Goal: Contribute content

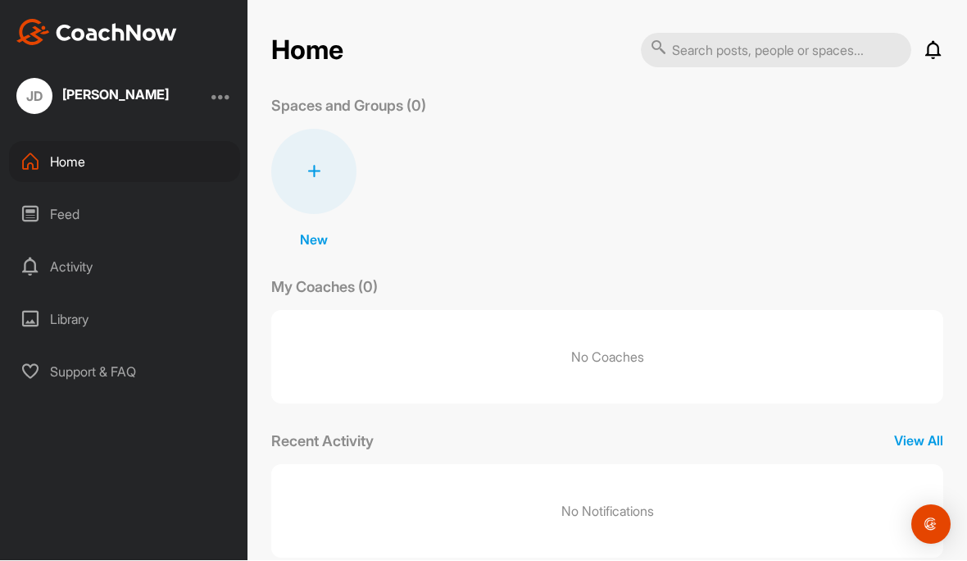
click at [319, 166] on icon at bounding box center [313, 172] width 13 height 13
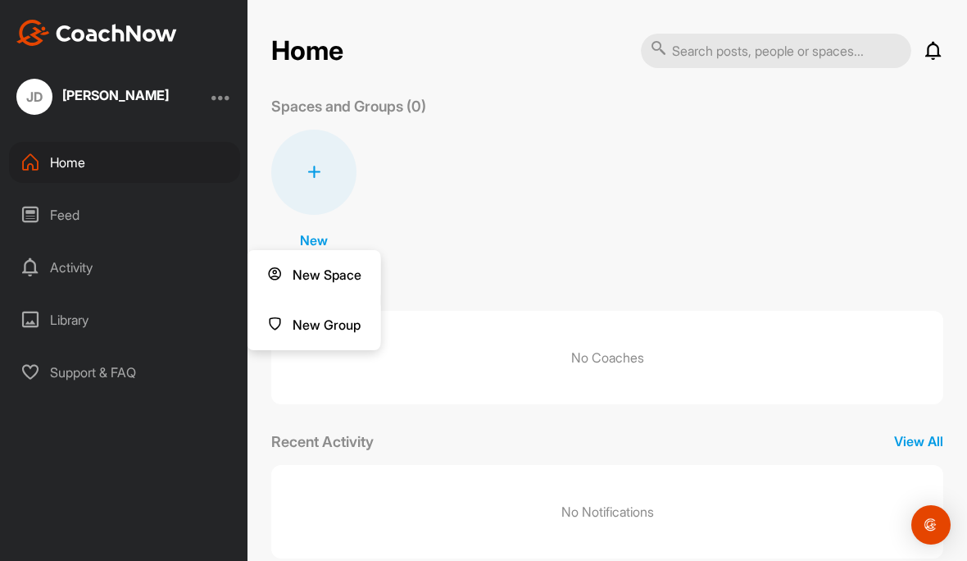
click at [340, 258] on button "New Space" at bounding box center [315, 275] width 134 height 50
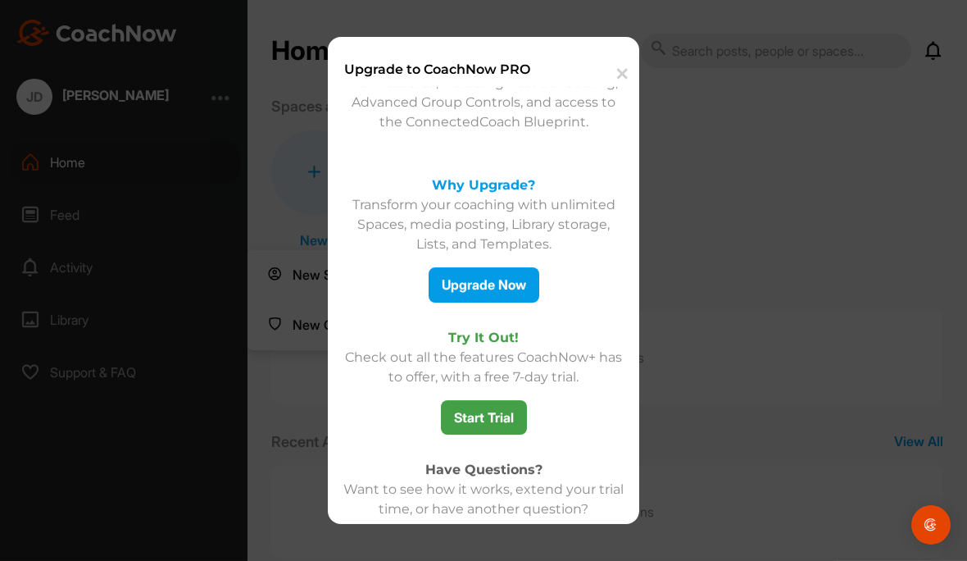
scroll to position [0, 0]
click at [621, 66] on button "✕" at bounding box center [620, 74] width 36 height 50
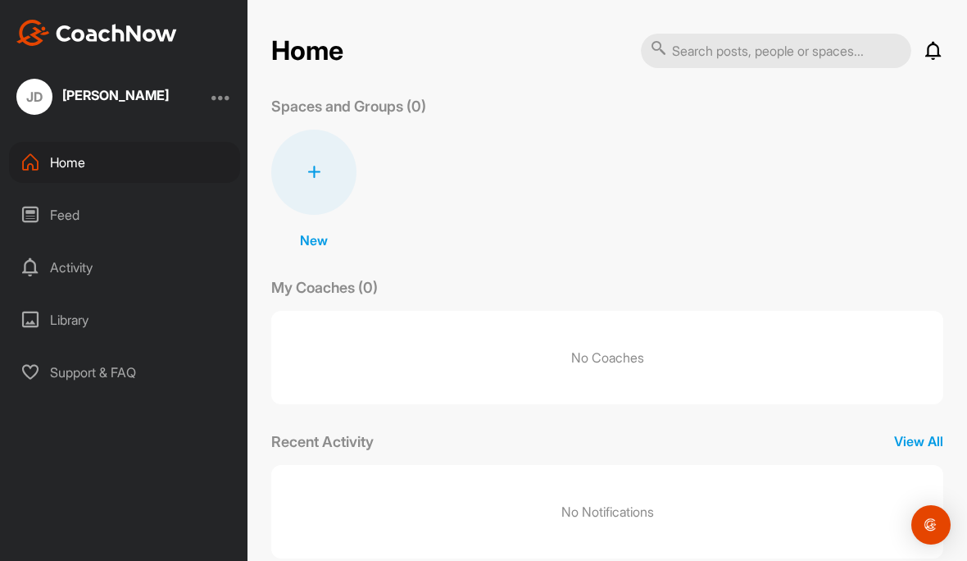
click at [83, 274] on div "Activity" at bounding box center [124, 267] width 231 height 41
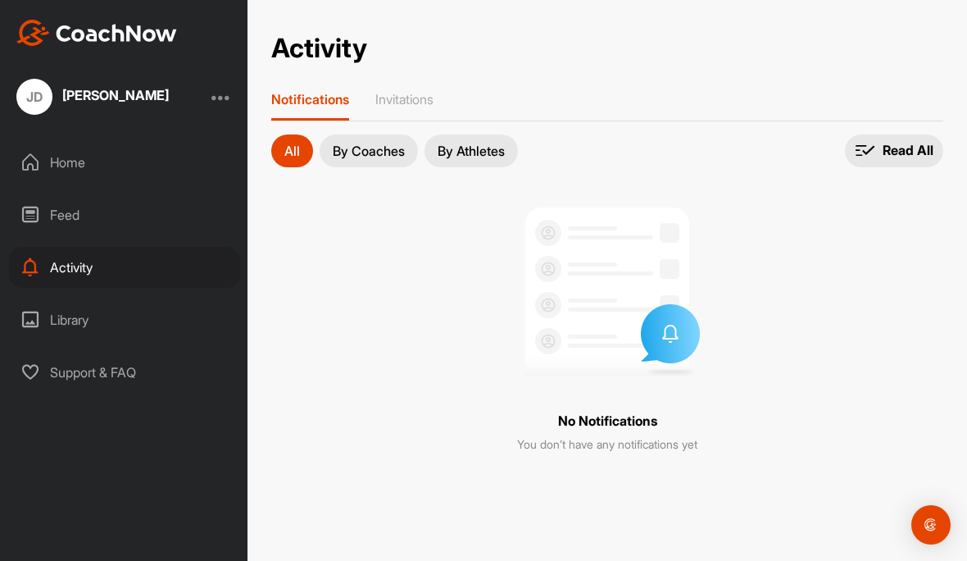
click at [406, 87] on div "Activity Activity Notifications Invitations All By Coaches By Athletes All noti…" at bounding box center [607, 253] width 705 height 440
click at [415, 98] on p "Invitations" at bounding box center [404, 99] width 58 height 16
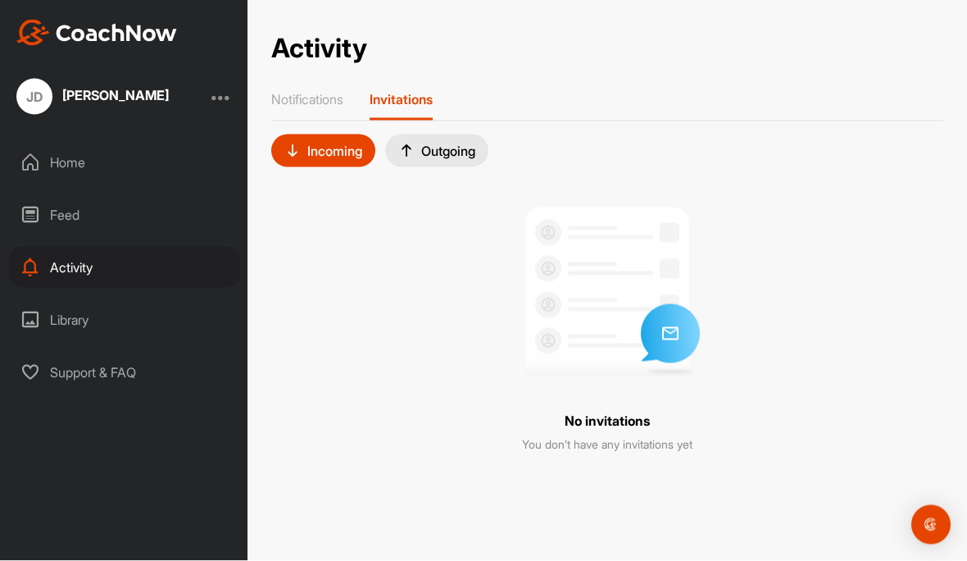
click at [65, 320] on div "Library" at bounding box center [124, 319] width 231 height 41
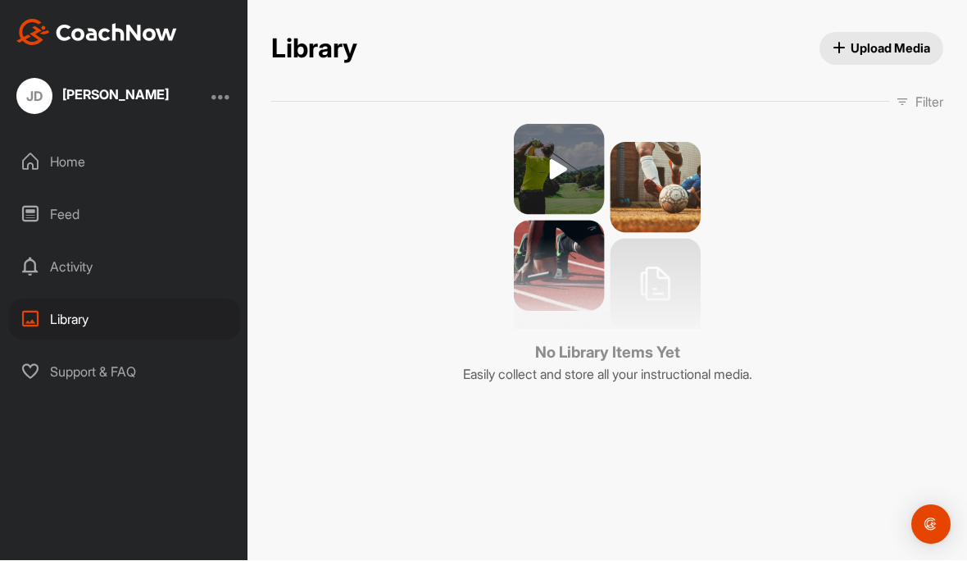
click at [214, 101] on div at bounding box center [221, 97] width 20 height 20
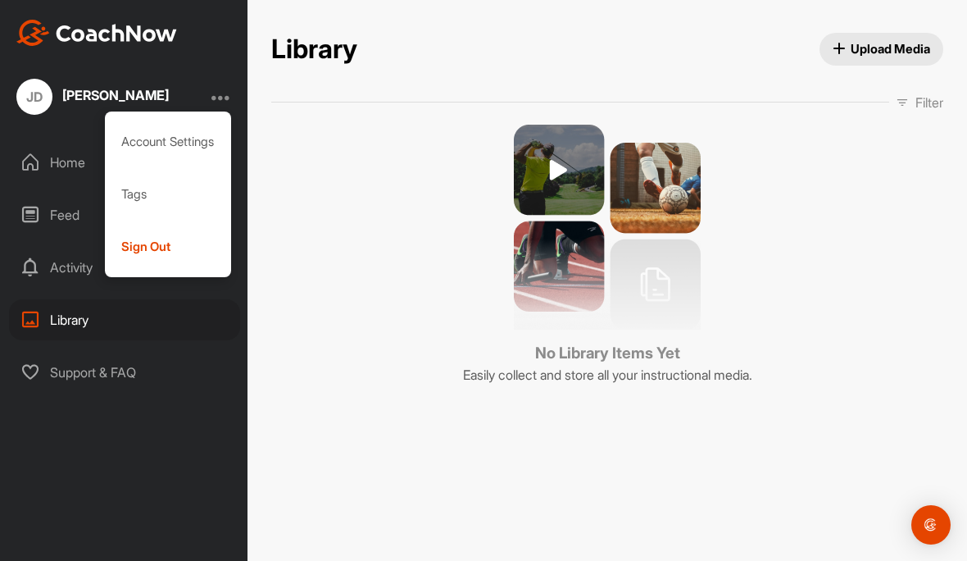
click at [836, 47] on icon "button" at bounding box center [839, 49] width 12 height 12
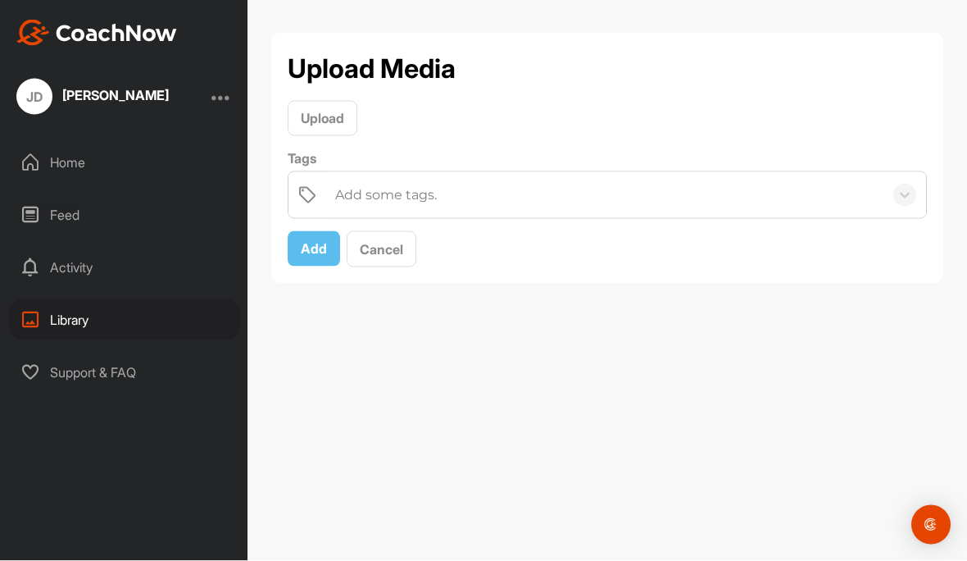
click at [330, 120] on span "Upload" at bounding box center [322, 118] width 43 height 16
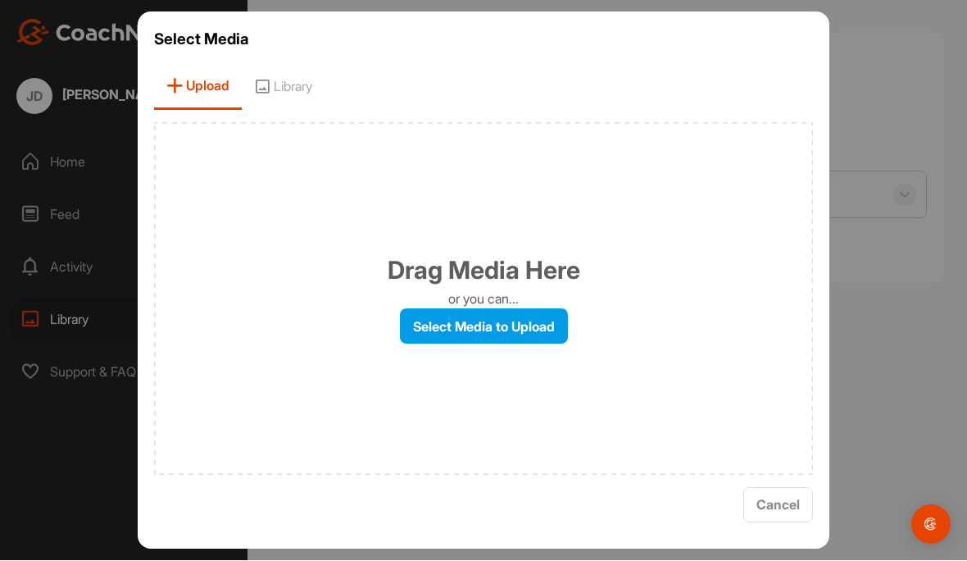
click at [504, 344] on label "Select Media to Upload" at bounding box center [484, 326] width 168 height 35
click at [0, 0] on input "Select Media to Upload" at bounding box center [0, 0] width 0 height 0
click at [547, 344] on label "Select Media to Upload" at bounding box center [484, 326] width 168 height 35
click at [0, 0] on input "Select Media to Upload" at bounding box center [0, 0] width 0 height 0
click at [548, 344] on label "Select Media to Upload" at bounding box center [484, 326] width 168 height 35
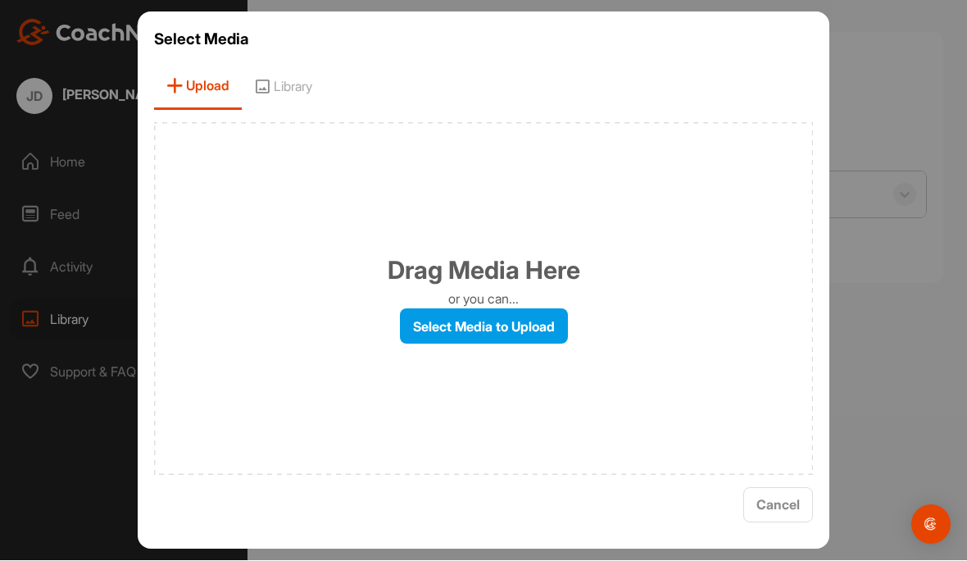
click at [0, 0] on input "Select Media to Upload" at bounding box center [0, 0] width 0 height 0
